Goal: Task Accomplishment & Management: Manage account settings

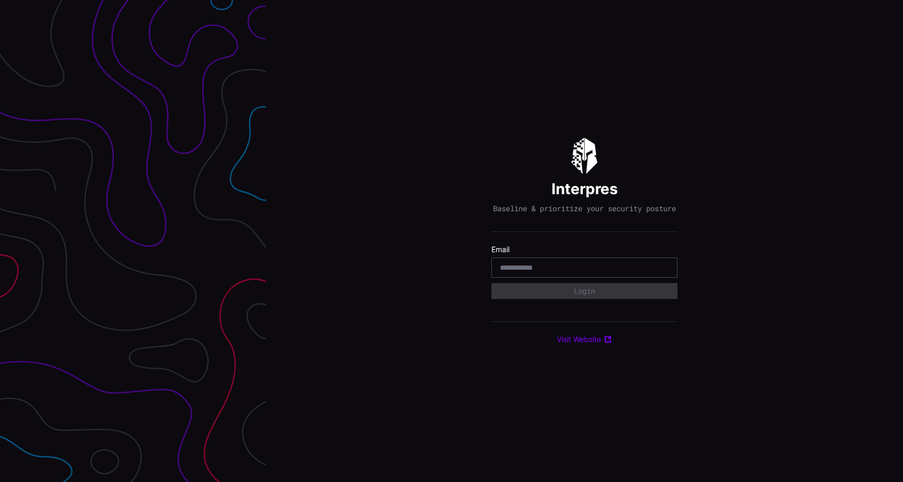
click at [609, 266] on div at bounding box center [584, 267] width 186 height 20
click at [600, 272] on input "email" at bounding box center [584, 268] width 169 height 10
type input "**********"
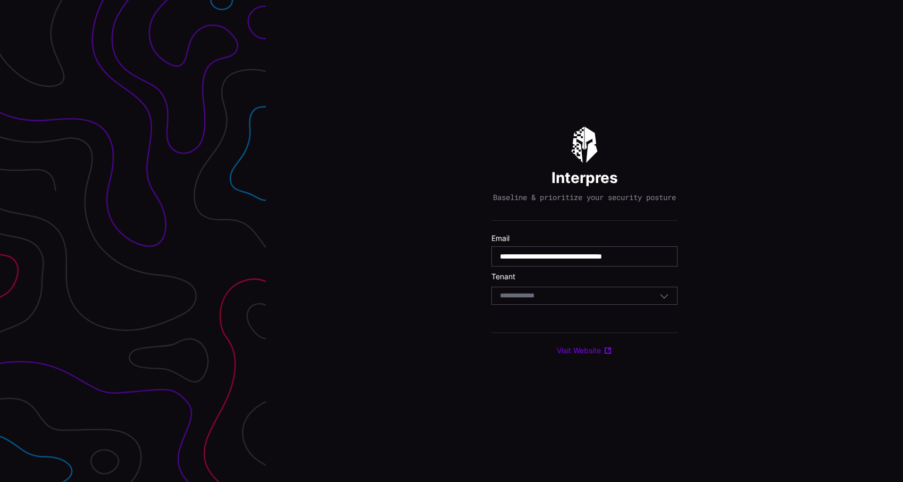
click at [582, 300] on div "Select Tenant" at bounding box center [579, 296] width 159 height 10
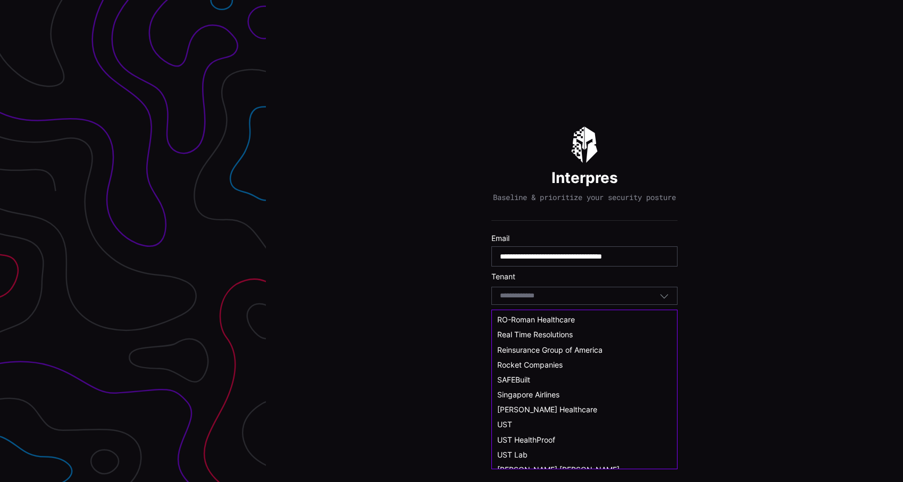
scroll to position [568, 0]
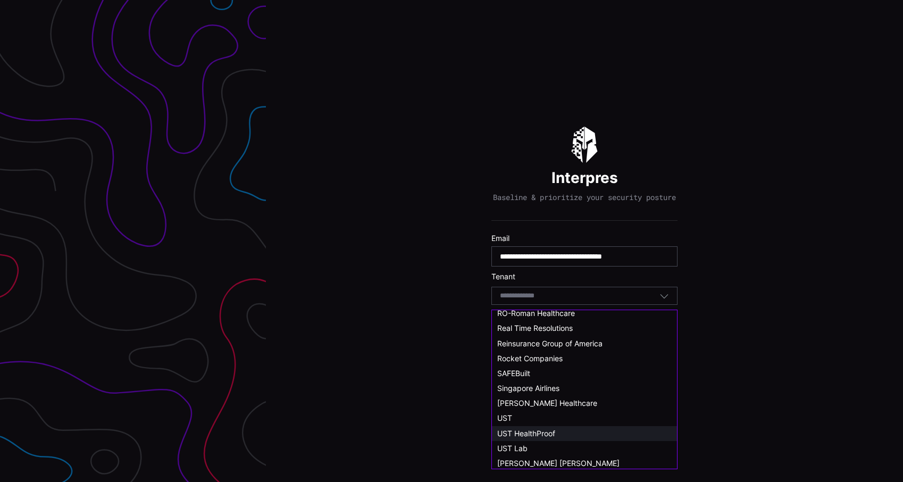
click at [531, 433] on span "UST HealthProof" at bounding box center [526, 432] width 58 height 9
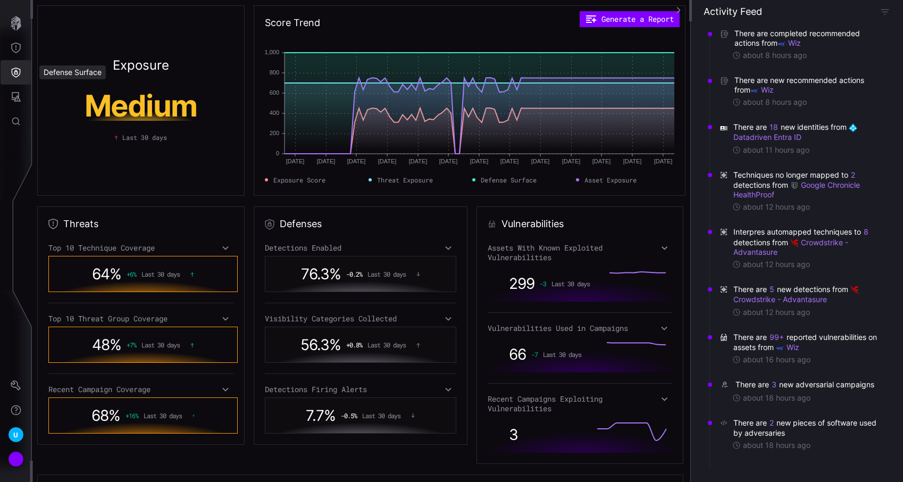
click at [20, 70] on icon "Defense Surface" at bounding box center [16, 73] width 9 height 10
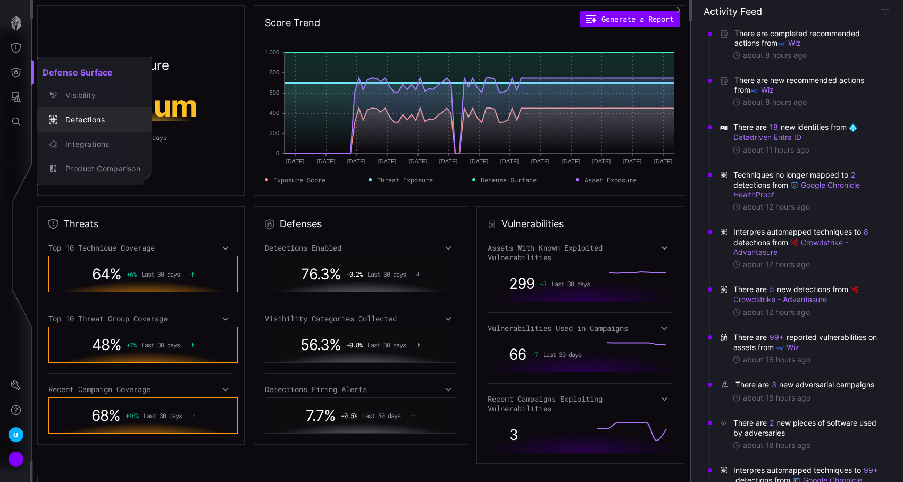
click at [90, 117] on div "Detections" at bounding box center [100, 119] width 80 height 13
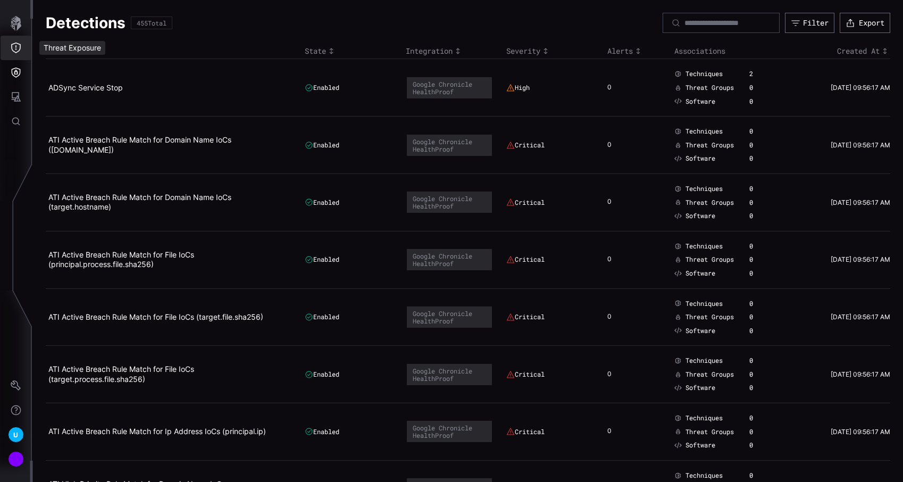
click at [19, 52] on icon "Threat Exposure" at bounding box center [16, 48] width 11 height 11
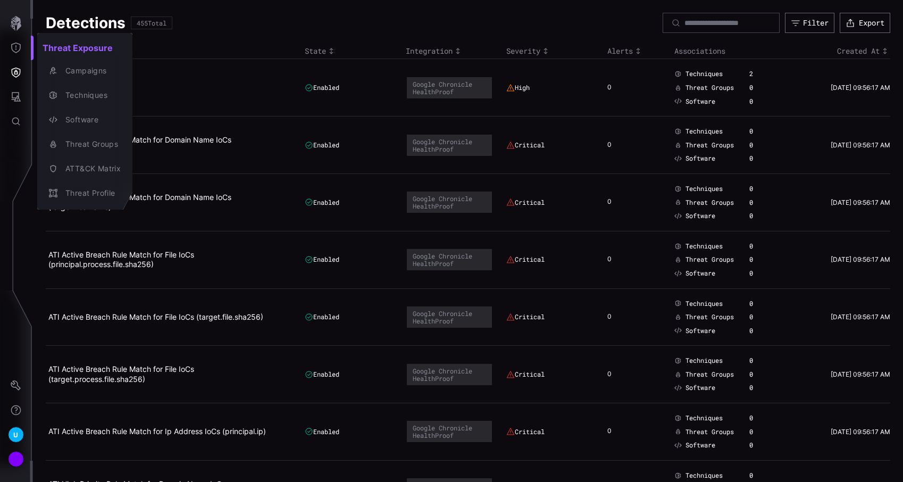
click at [16, 69] on div at bounding box center [451, 241] width 903 height 482
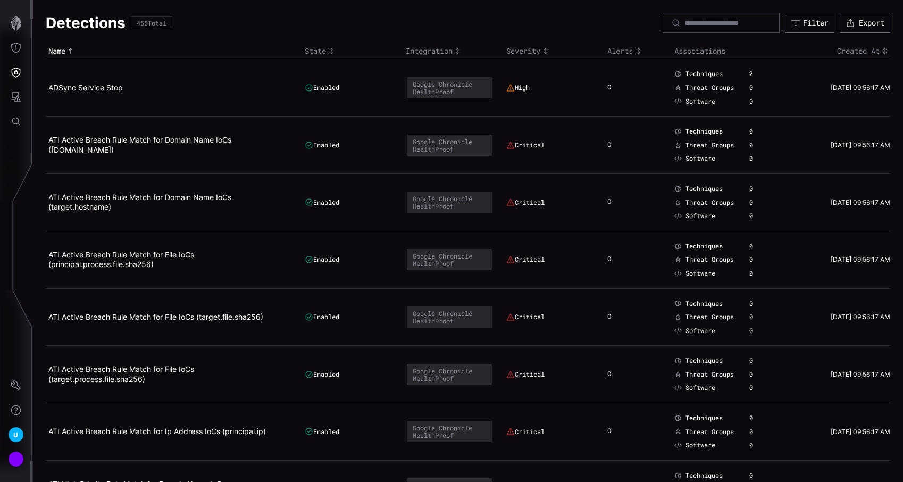
click at [16, 69] on div "Threat Exposure Campaigns Techniques Software Threat Groups ATT&CK Matrix Threa…" at bounding box center [453, 241] width 899 height 482
click at [16, 69] on icon "Defense Surface" at bounding box center [16, 72] width 11 height 11
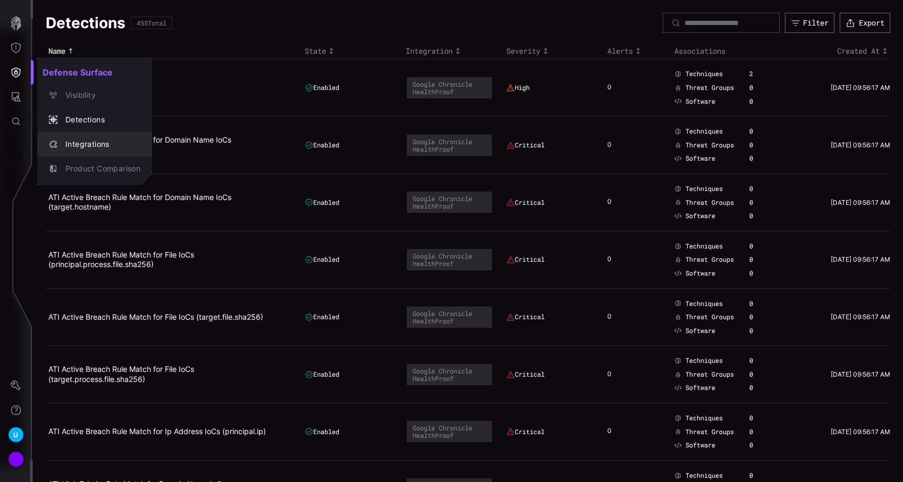
click at [79, 136] on button "Integrations" at bounding box center [94, 144] width 115 height 24
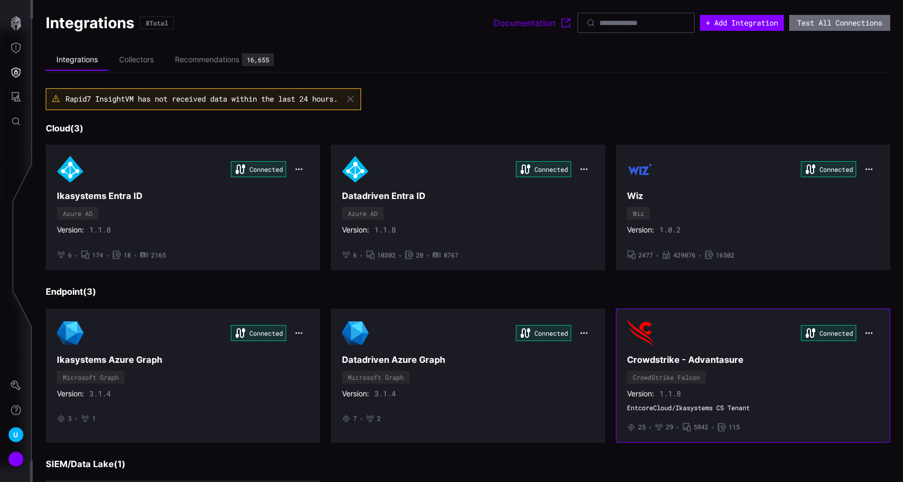
click at [748, 364] on h3 "Crowdstrike - Advantasure" at bounding box center [753, 359] width 252 height 11
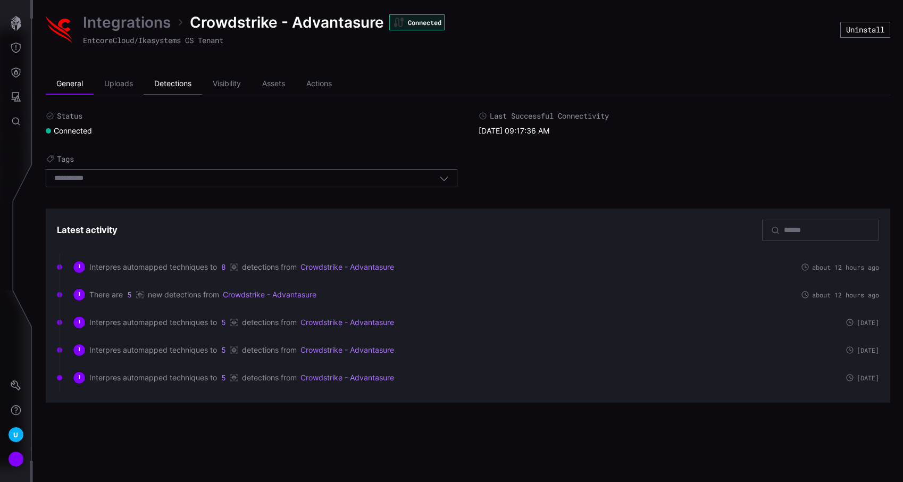
click at [179, 84] on li "Detections" at bounding box center [173, 83] width 58 height 21
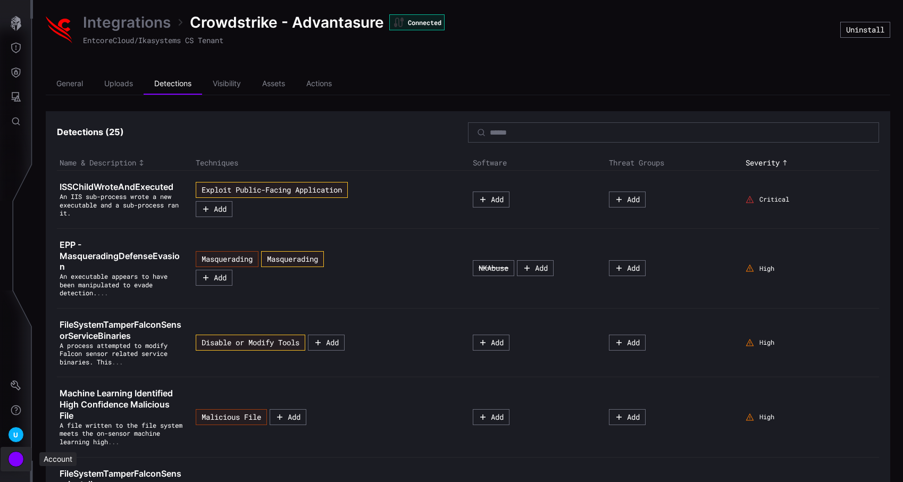
click at [19, 454] on div "Account" at bounding box center [16, 459] width 16 height 16
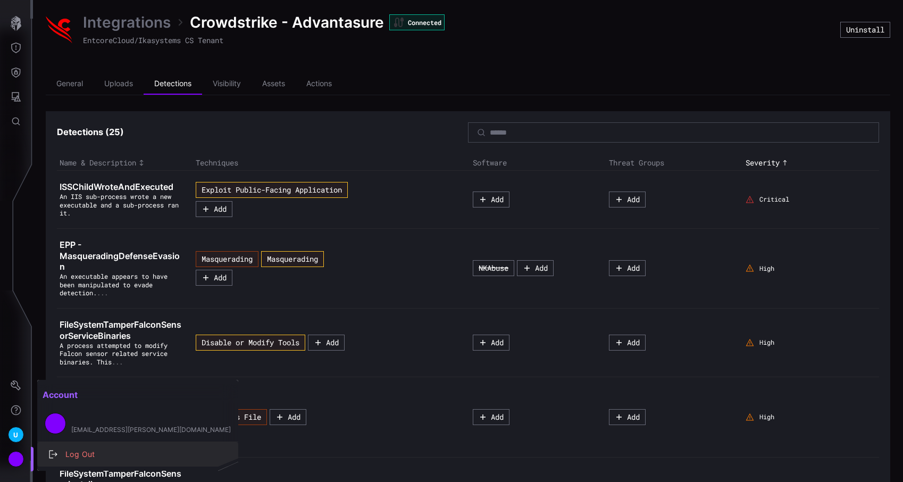
click at [48, 454] on div "Log Out" at bounding box center [137, 454] width 192 height 15
